Goal: Check status: Check status

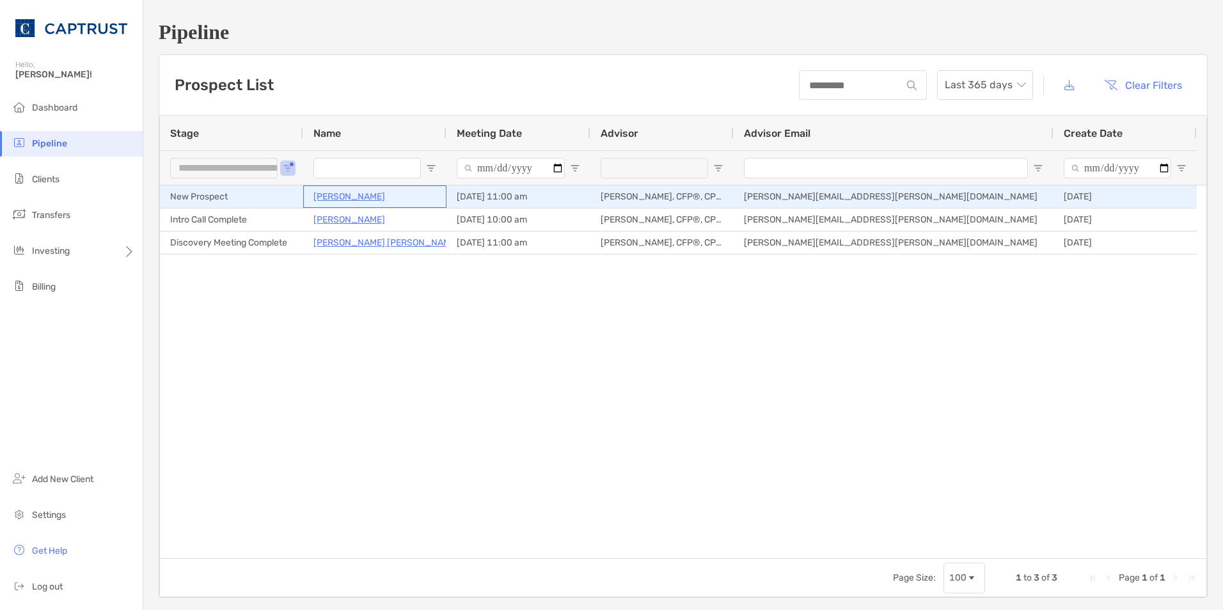
click at [343, 196] on p "[PERSON_NAME]" at bounding box center [349, 197] width 72 height 16
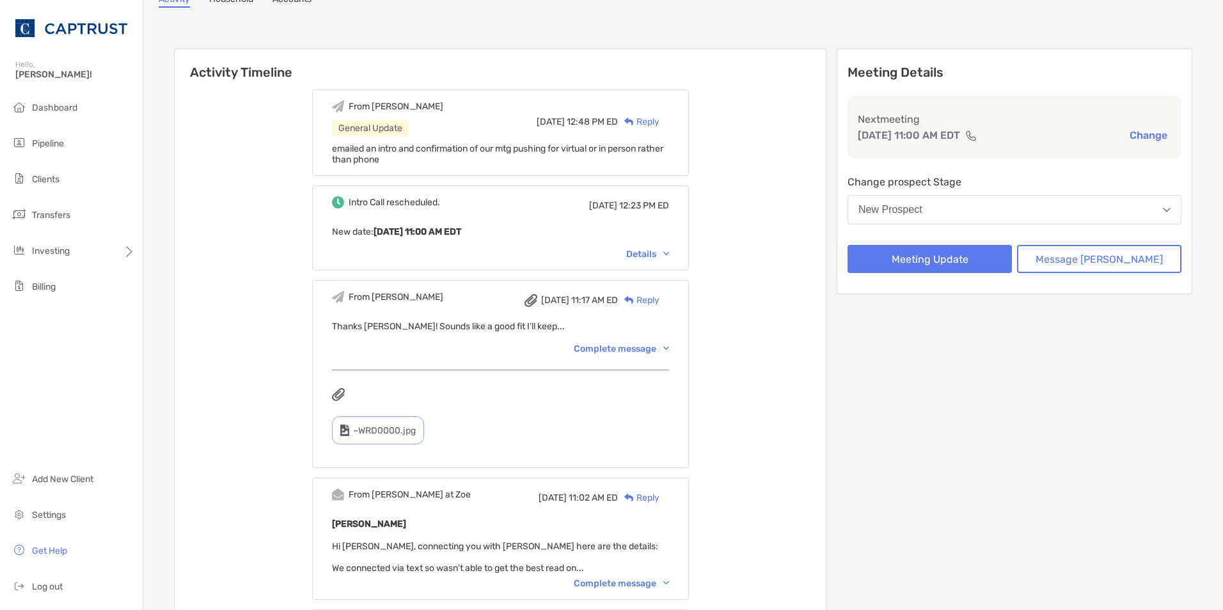
scroll to position [128, 0]
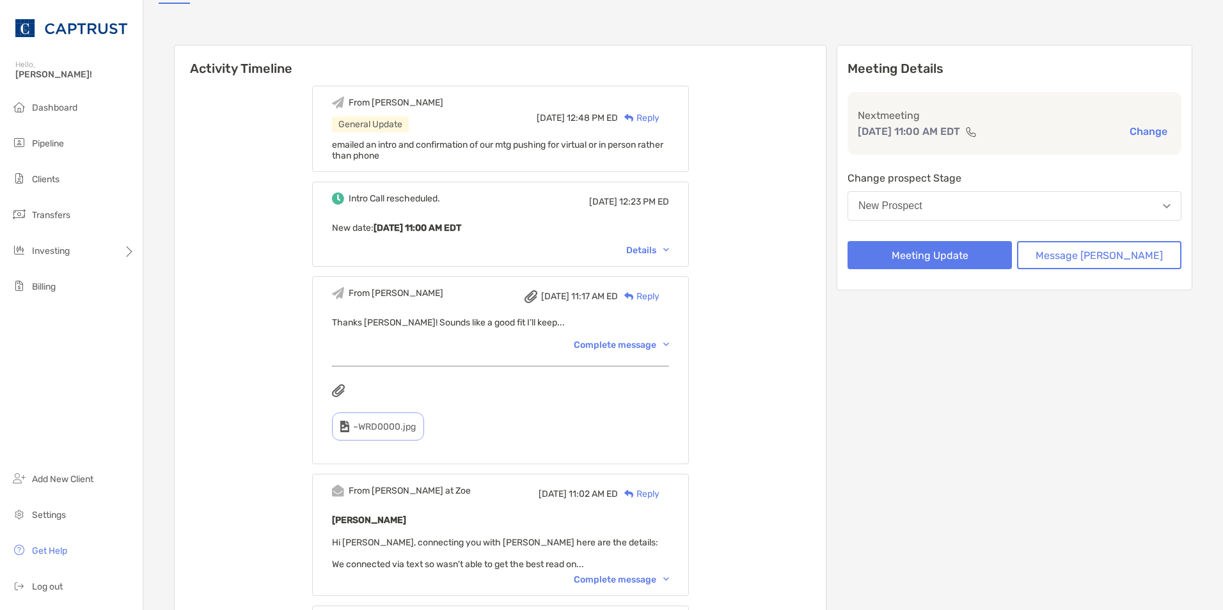
click at [669, 248] on img at bounding box center [666, 250] width 6 height 4
